Goal: Transaction & Acquisition: Subscribe to service/newsletter

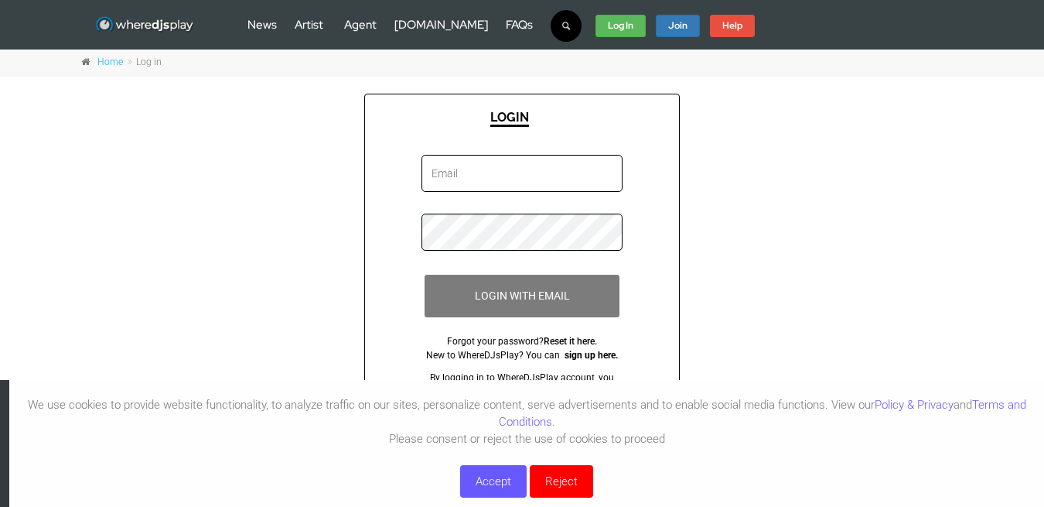
click at [563, 177] on input "email" at bounding box center [522, 173] width 201 height 37
type input "Adamab29@nycstudentsnet"
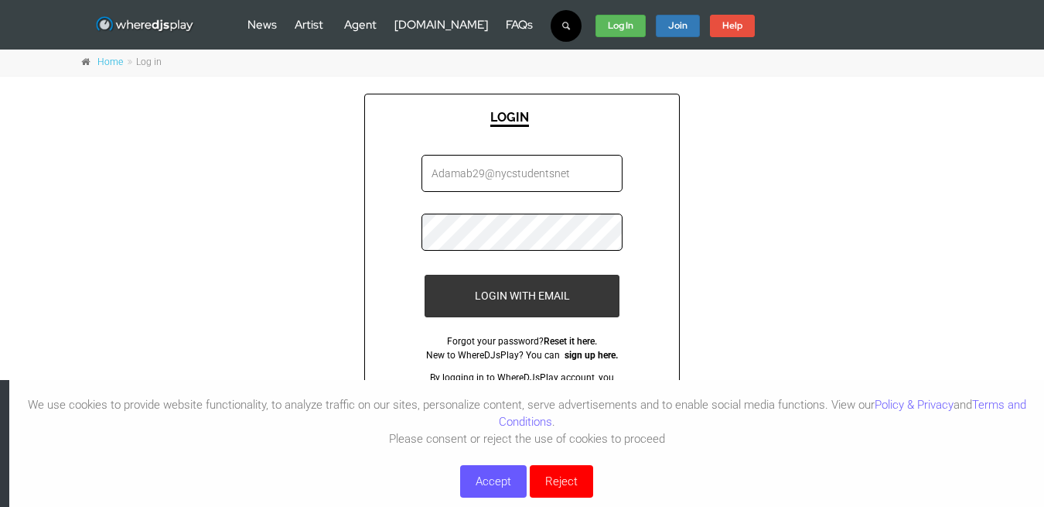
click at [425, 275] on button "LOGIN WITH EMAIL" at bounding box center [523, 296] width 196 height 43
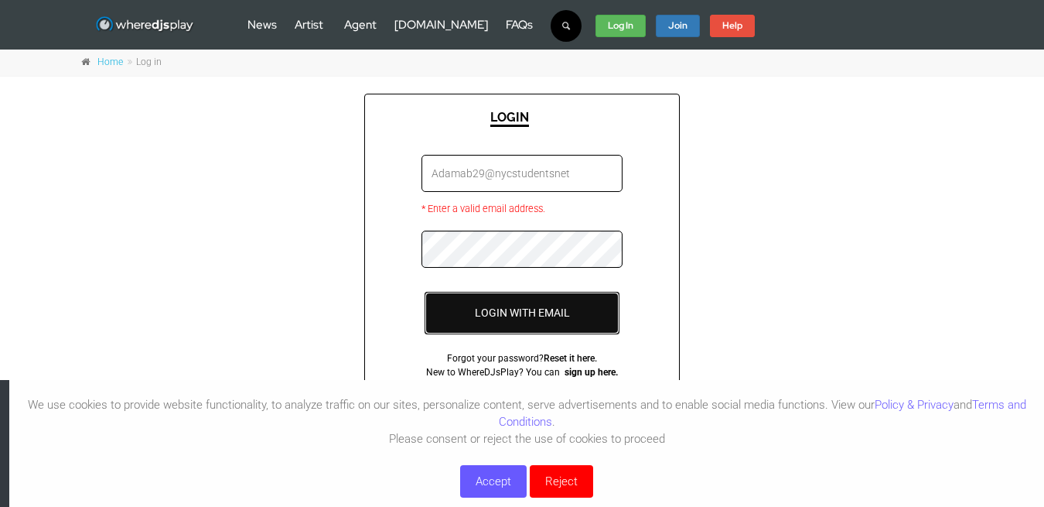
click at [565, 296] on button "LOGIN WITH EMAIL" at bounding box center [523, 313] width 196 height 43
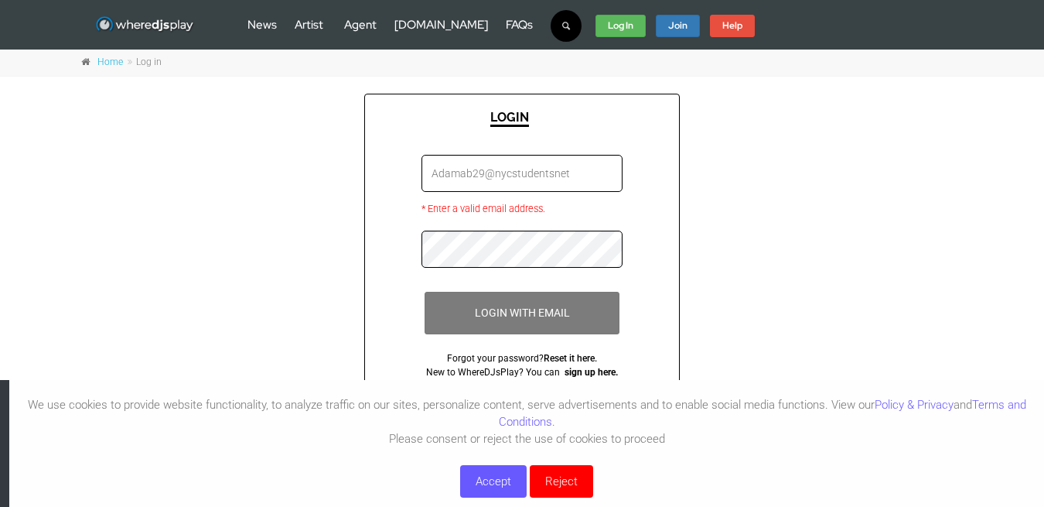
click at [572, 183] on input "Adamab29@nycstudentsnet" at bounding box center [522, 173] width 201 height 37
type input "damab29@nycstudentsne"
click at [548, 189] on input "damab29@nycstudentsne" at bounding box center [522, 173] width 201 height 37
type input "[EMAIL_ADDRESS][DOMAIN_NAME]"
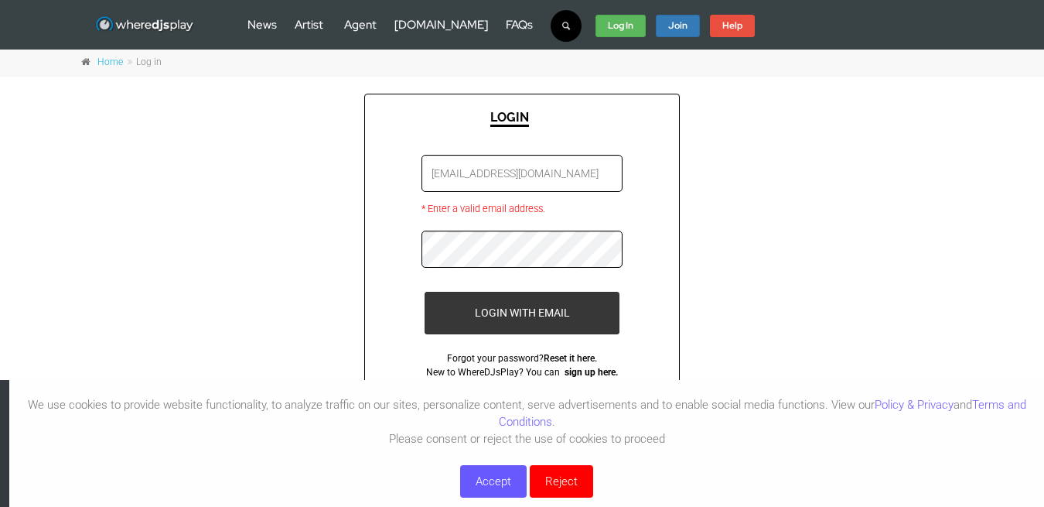
click at [425, 292] on button "LOGIN WITH EMAIL" at bounding box center [523, 313] width 196 height 43
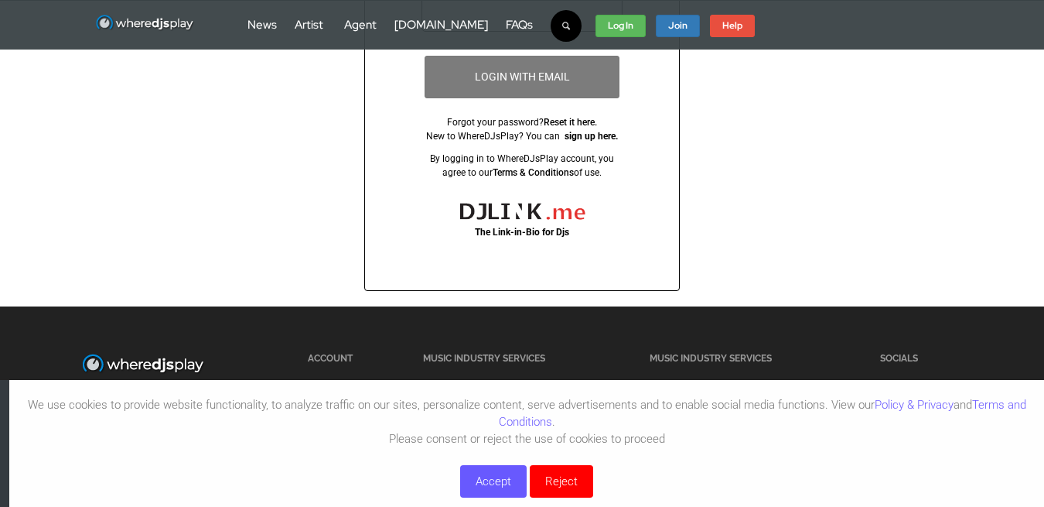
scroll to position [251, 0]
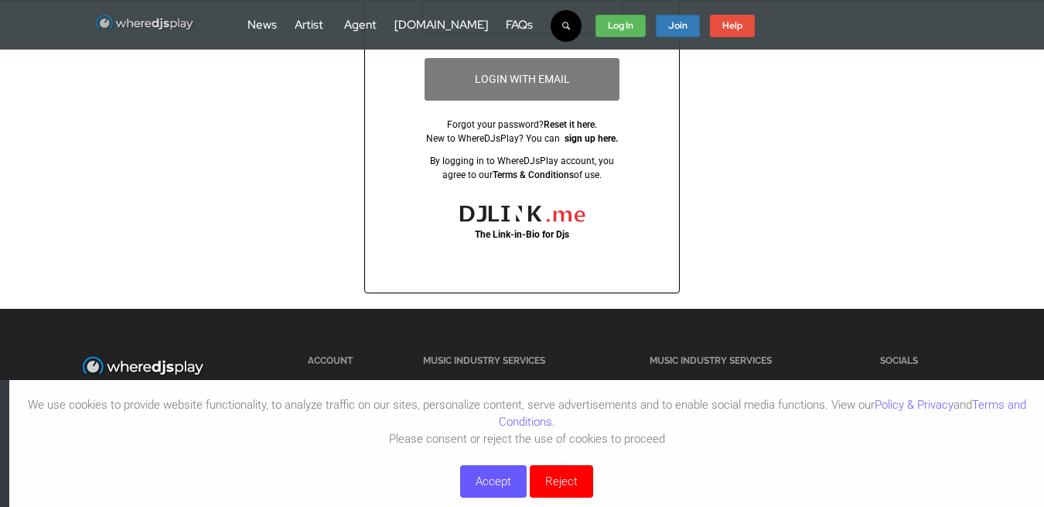
click at [172, 27] on img at bounding box center [145, 23] width 100 height 19
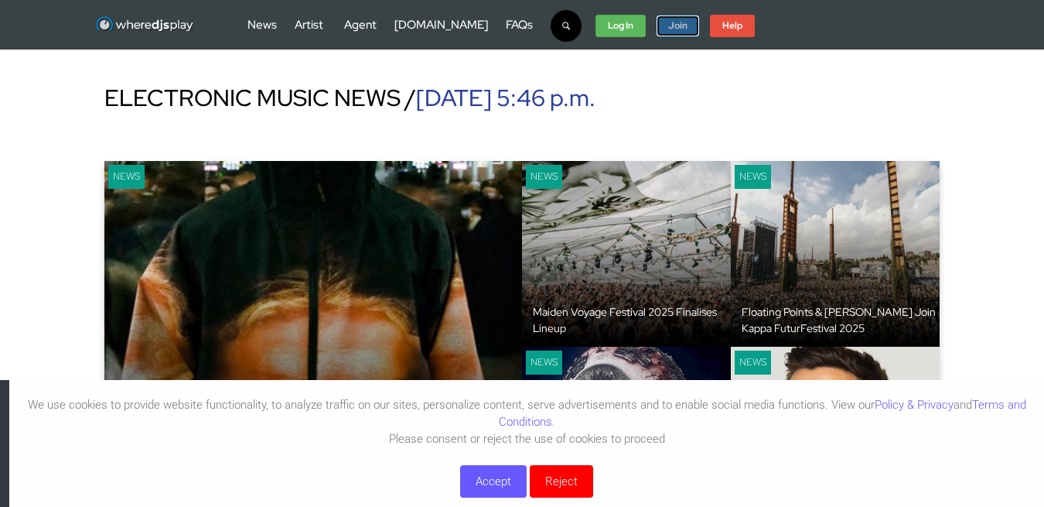
click at [656, 23] on link "Join" at bounding box center [678, 26] width 44 height 23
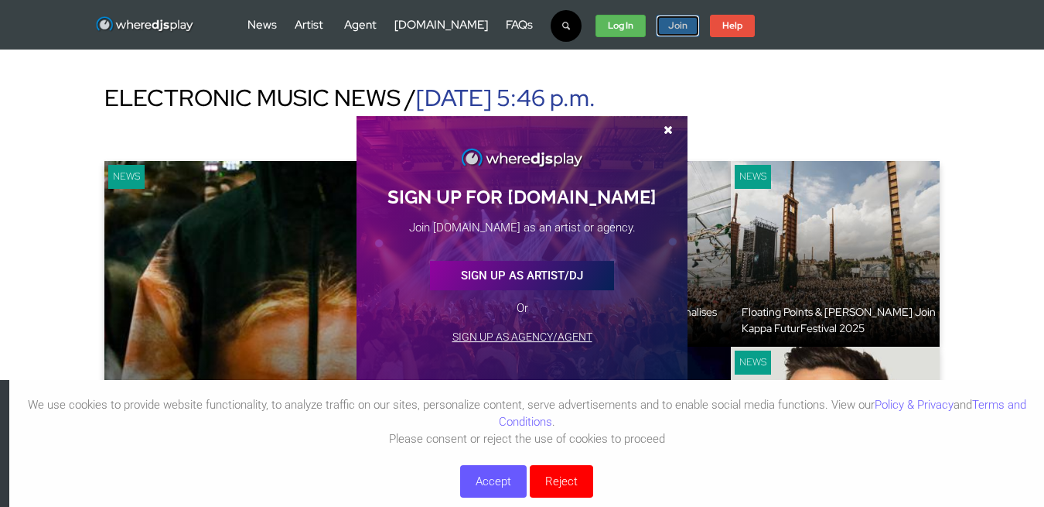
click at [656, 25] on link "Join" at bounding box center [678, 26] width 44 height 23
click at [668, 29] on strong "Join" at bounding box center [677, 25] width 19 height 12
click at [513, 288] on link "SIGN UP AS ARTIST/DJ" at bounding box center [522, 275] width 184 height 29
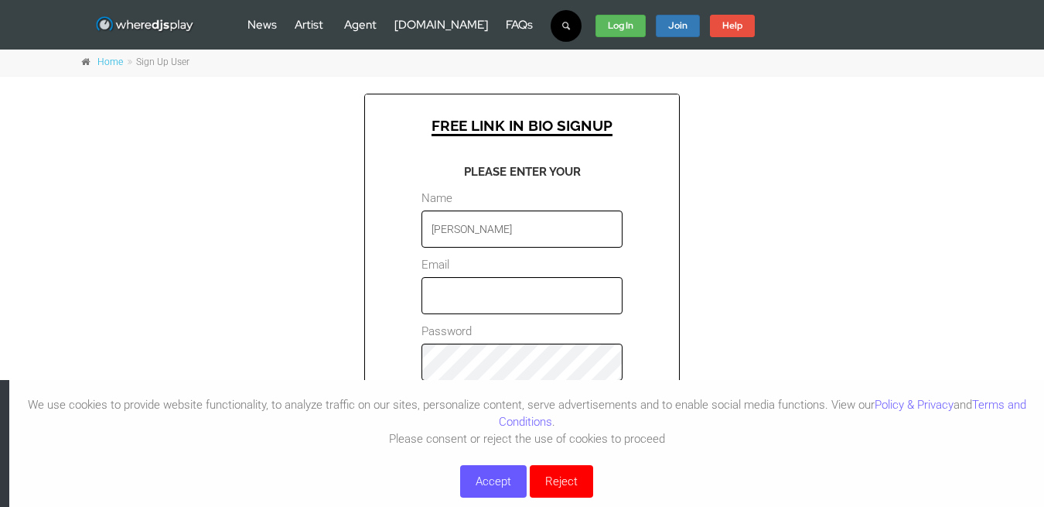
type input "[PERSON_NAME]"
click at [501, 384] on div "We use cookies to provide website functionality, to analyze traffic on our site…" at bounding box center [522, 443] width 1044 height 127
click at [555, 282] on input "email" at bounding box center [522, 295] width 201 height 37
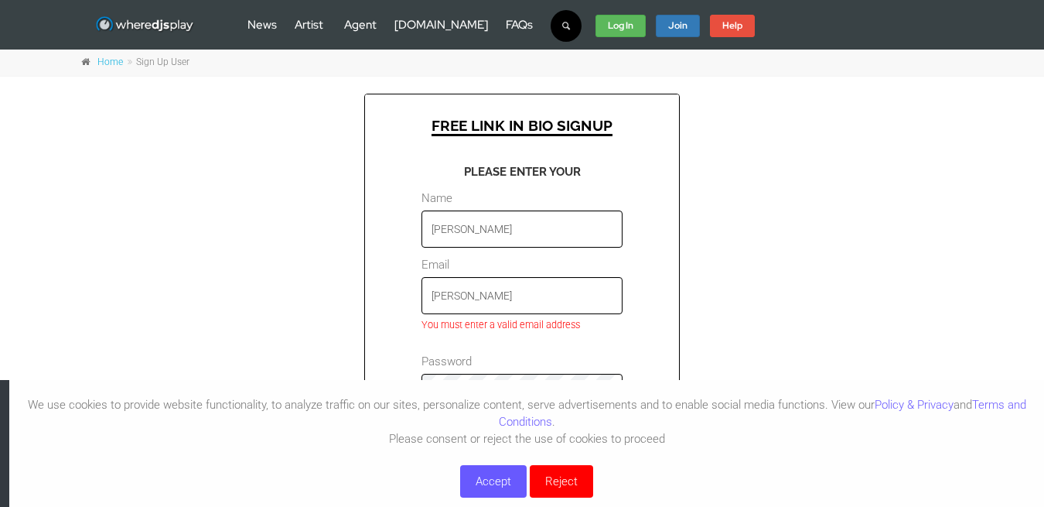
type input "Adamab29@nycstudents.net"
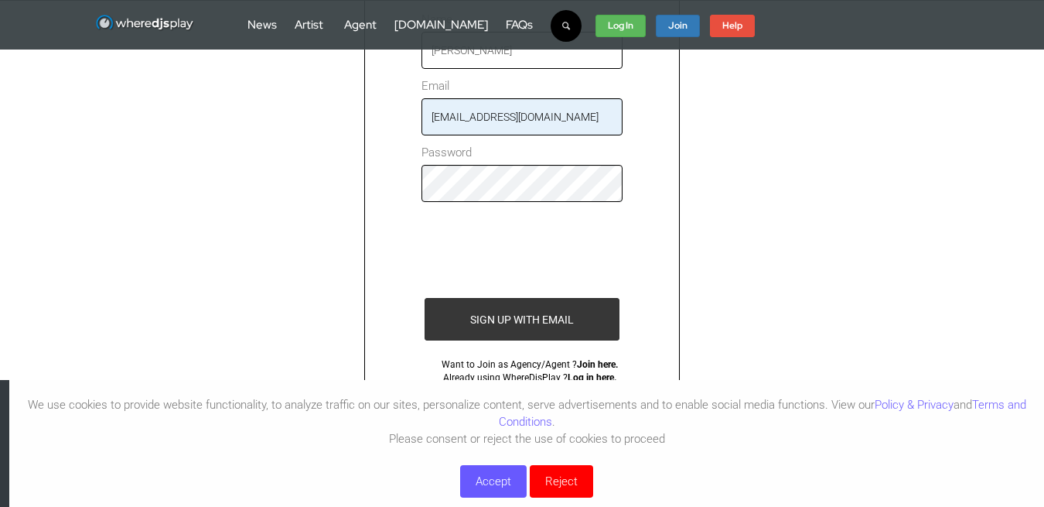
scroll to position [227, 0]
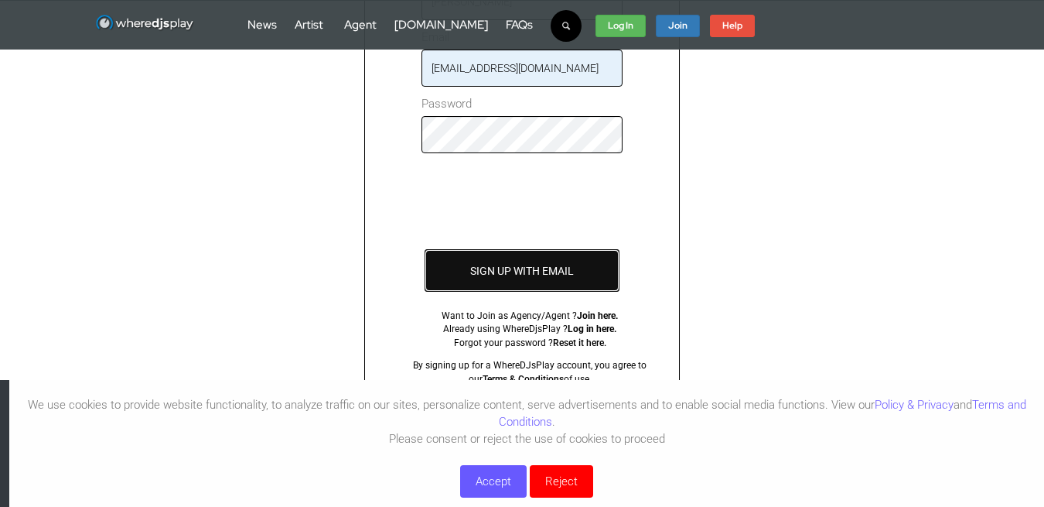
click at [599, 285] on input "SIGN UP WITH EMAIL" at bounding box center [523, 270] width 196 height 43
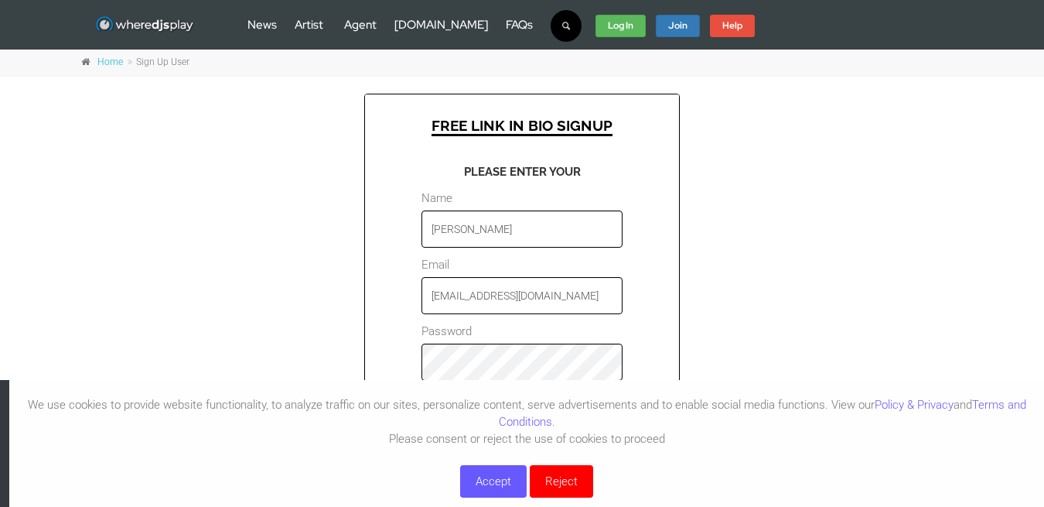
click at [425, 476] on input "SIGN UP WITH EMAIL" at bounding box center [523, 497] width 196 height 43
